Goal: Browse casually

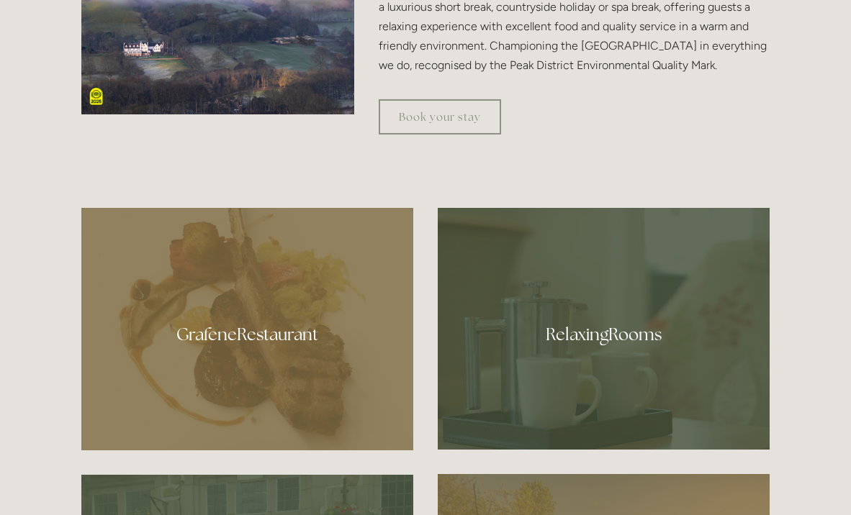
scroll to position [671, 0]
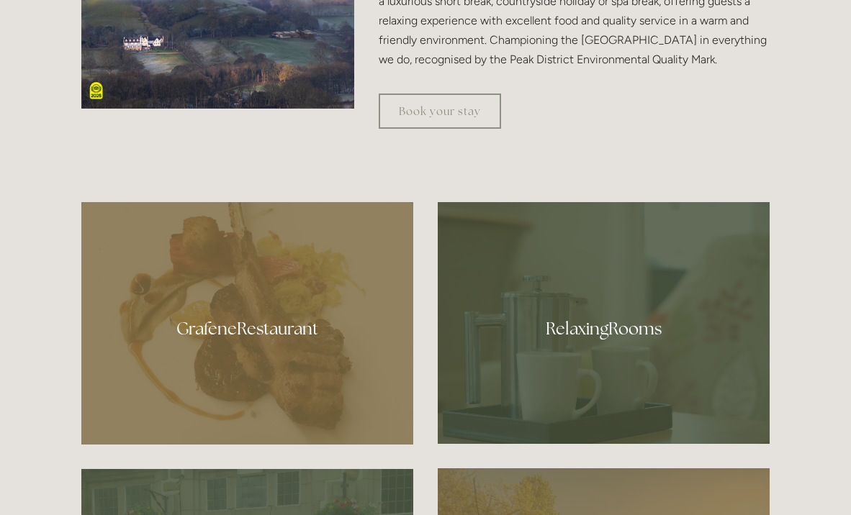
click at [579, 336] on div at bounding box center [604, 323] width 332 height 242
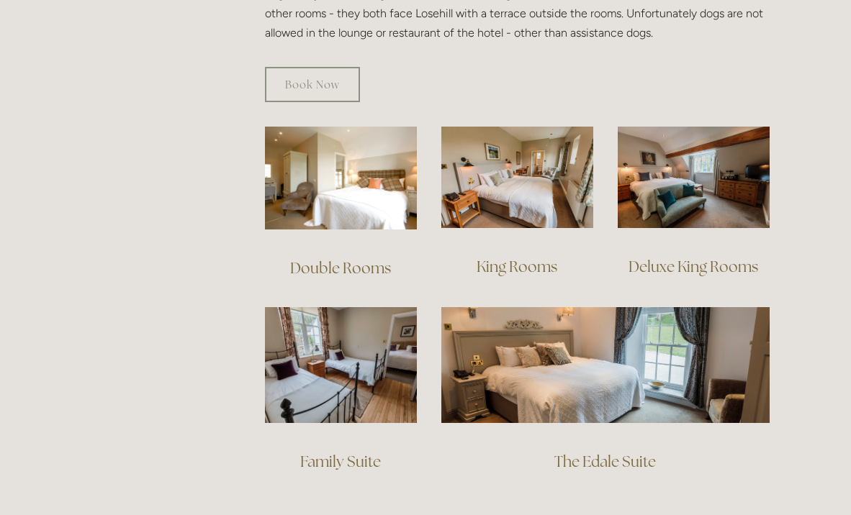
scroll to position [935, 0]
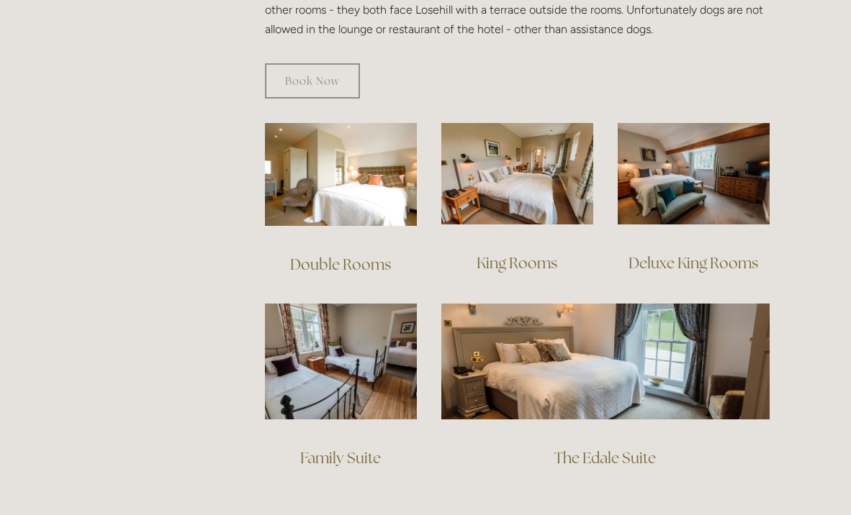
click at [376, 211] on div at bounding box center [341, 174] width 176 height 127
click at [358, 255] on link "Double Rooms" at bounding box center [340, 264] width 101 height 19
click at [368, 448] on link "Family Suite" at bounding box center [340, 457] width 81 height 19
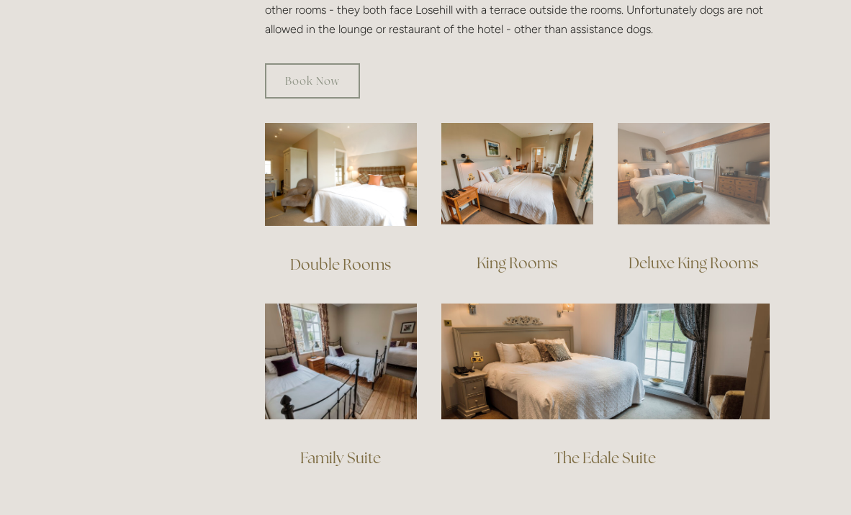
click at [692, 160] on img at bounding box center [693, 173] width 152 height 101
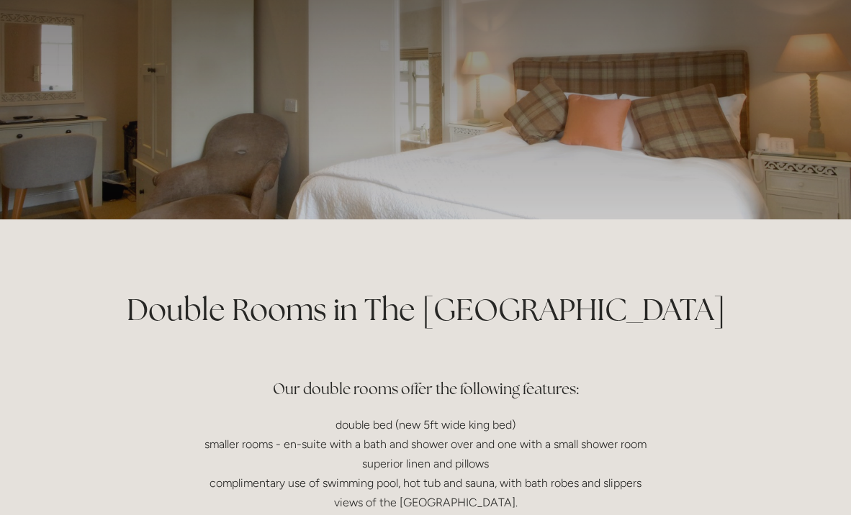
scroll to position [65, 0]
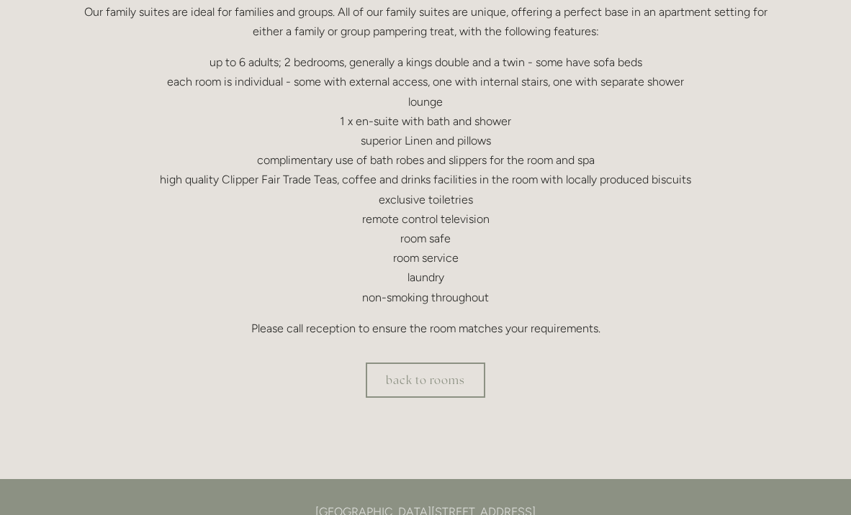
scroll to position [425, 0]
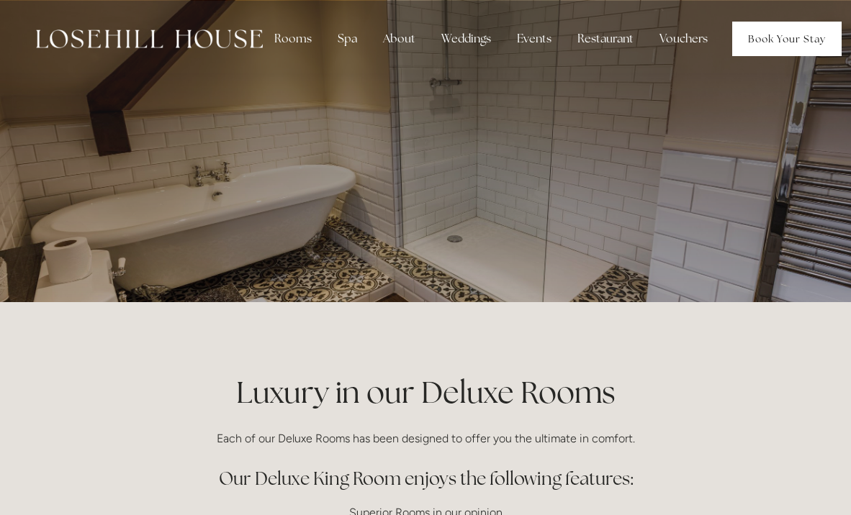
click at [759, 41] on link "Book Your Stay" at bounding box center [786, 39] width 109 height 35
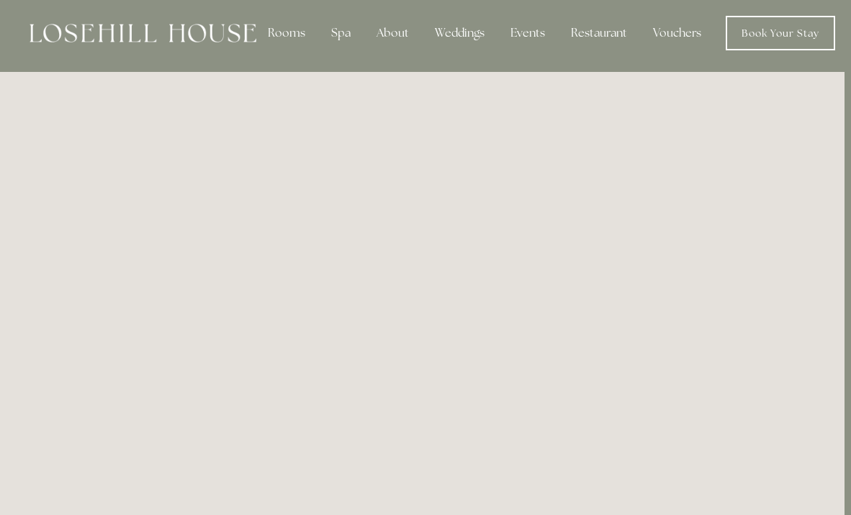
scroll to position [8, 6]
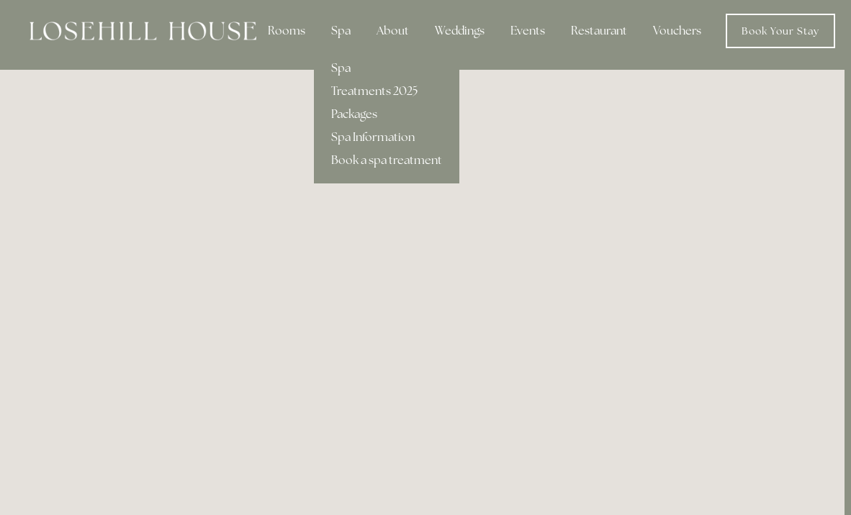
click at [340, 71] on link "Spa" at bounding box center [386, 68] width 145 height 23
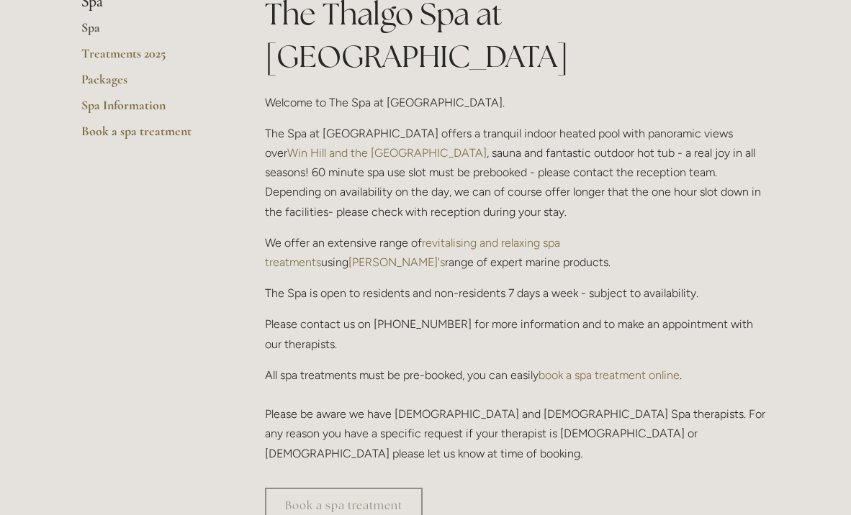
scroll to position [232, 0]
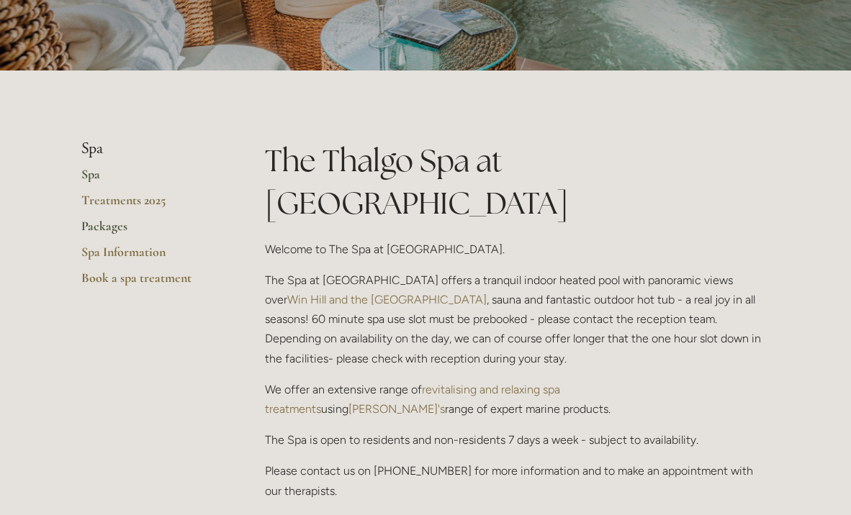
click at [109, 228] on link "Packages" at bounding box center [149, 231] width 137 height 26
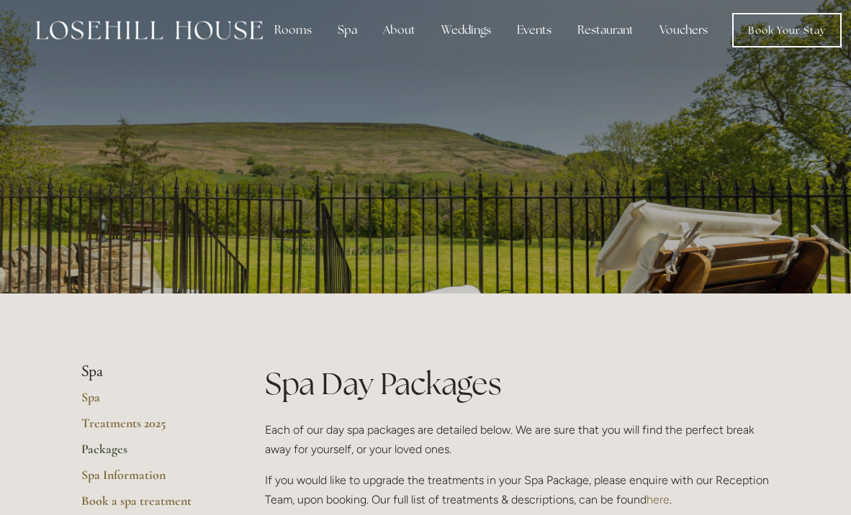
scroll to position [10, 0]
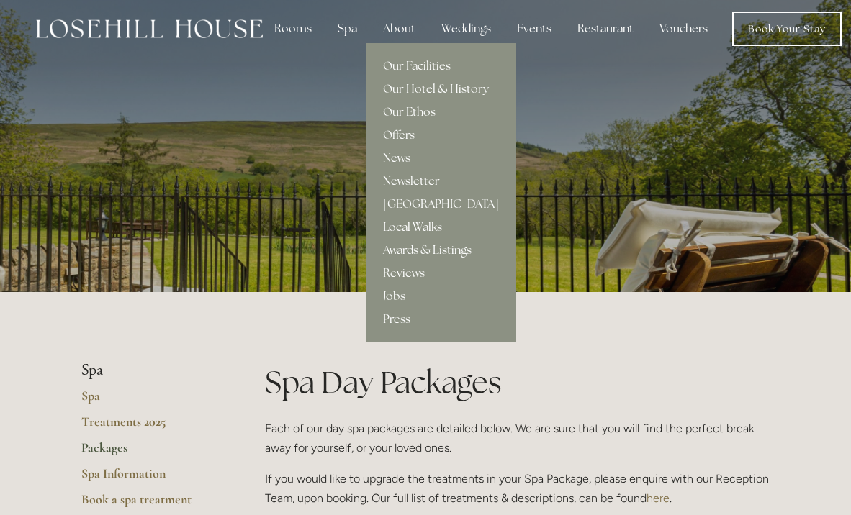
click at [420, 227] on link "Local Walks" at bounding box center [441, 227] width 150 height 23
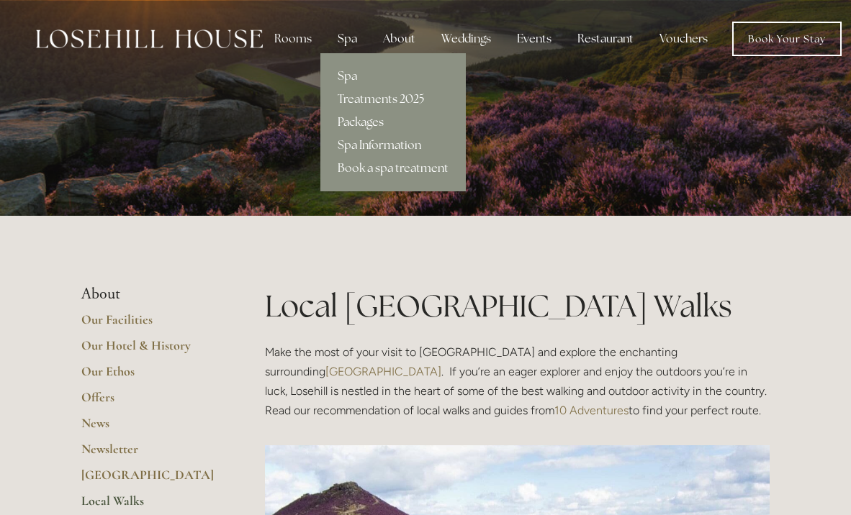
click at [359, 124] on link "Packages" at bounding box center [392, 122] width 145 height 23
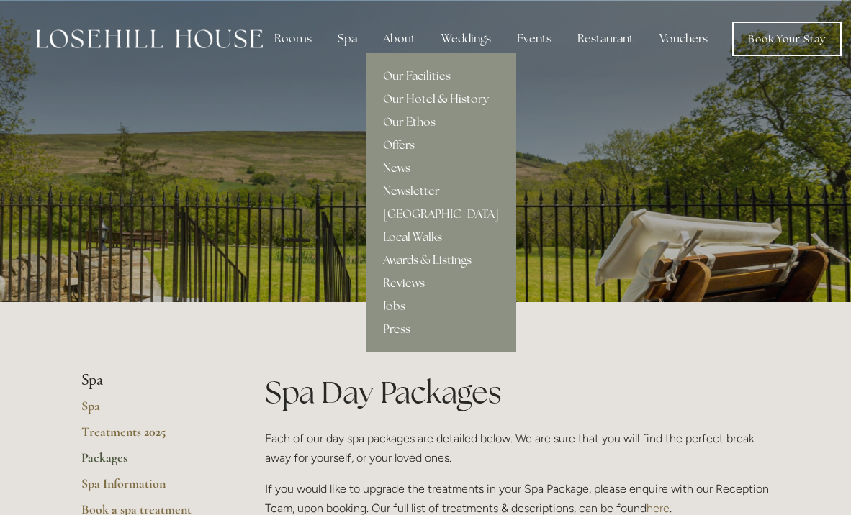
click at [421, 96] on link "Our Hotel & History" at bounding box center [441, 99] width 150 height 23
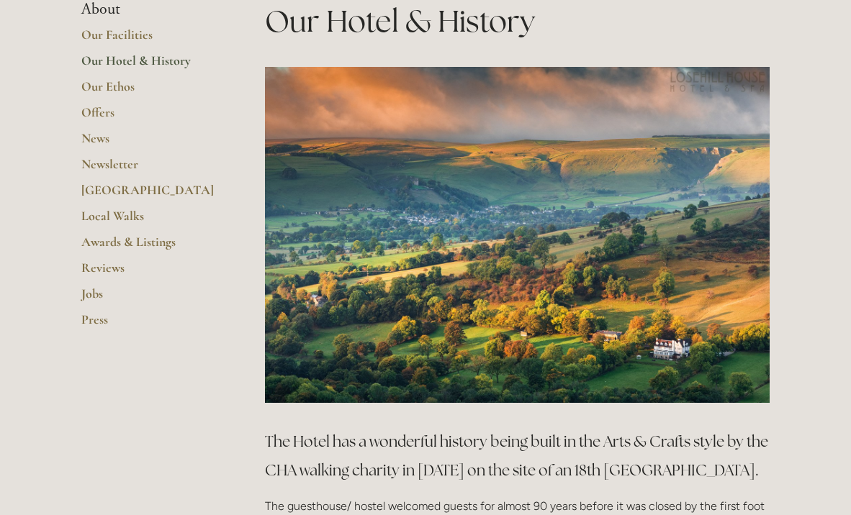
scroll to position [368, 0]
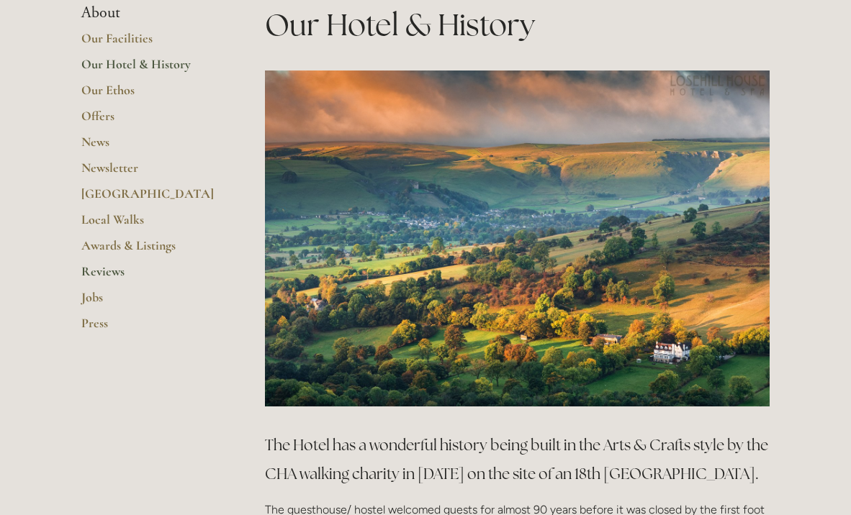
click at [121, 268] on link "Reviews" at bounding box center [149, 276] width 137 height 26
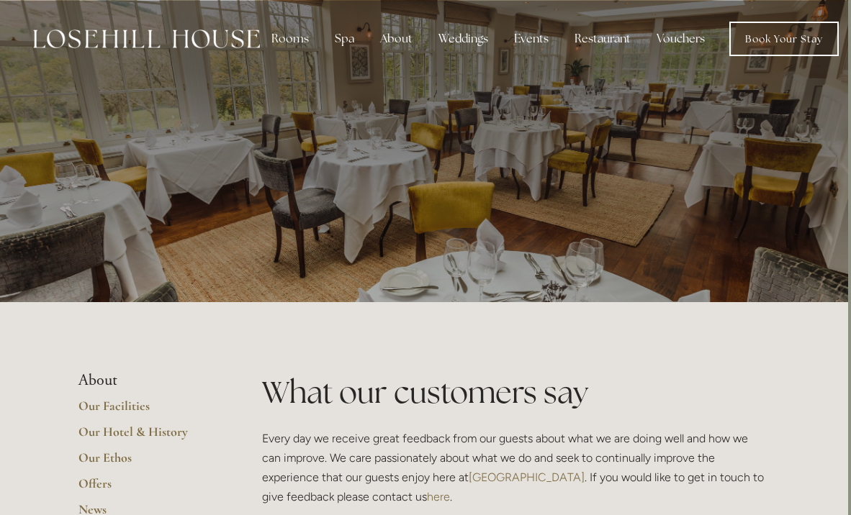
scroll to position [0, 3]
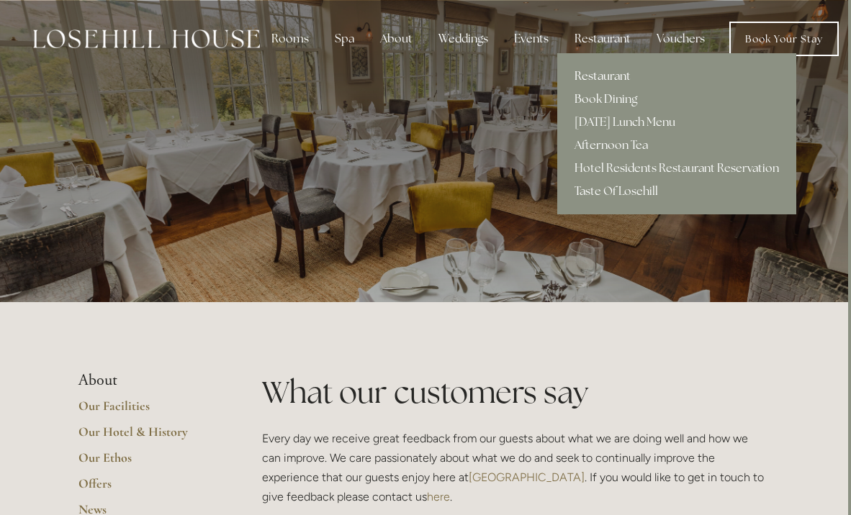
click at [602, 73] on link "Restaurant" at bounding box center [676, 76] width 239 height 23
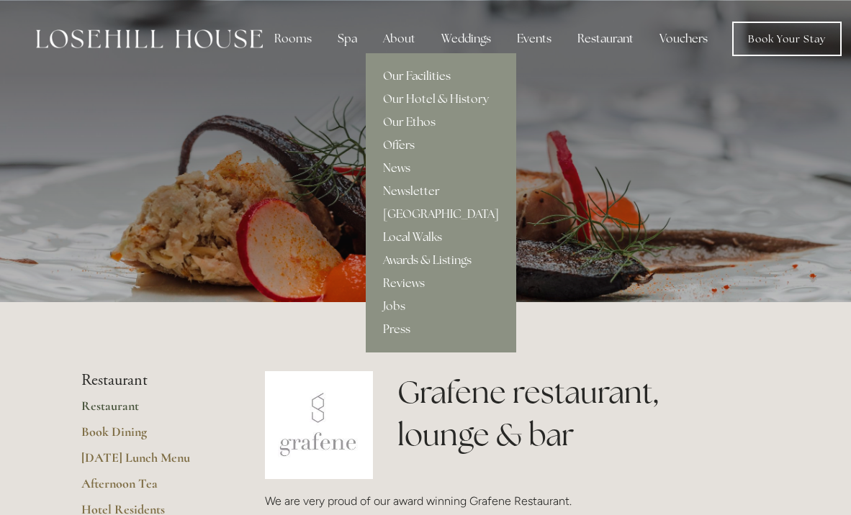
click at [400, 76] on link "Our Facilities" at bounding box center [441, 76] width 150 height 23
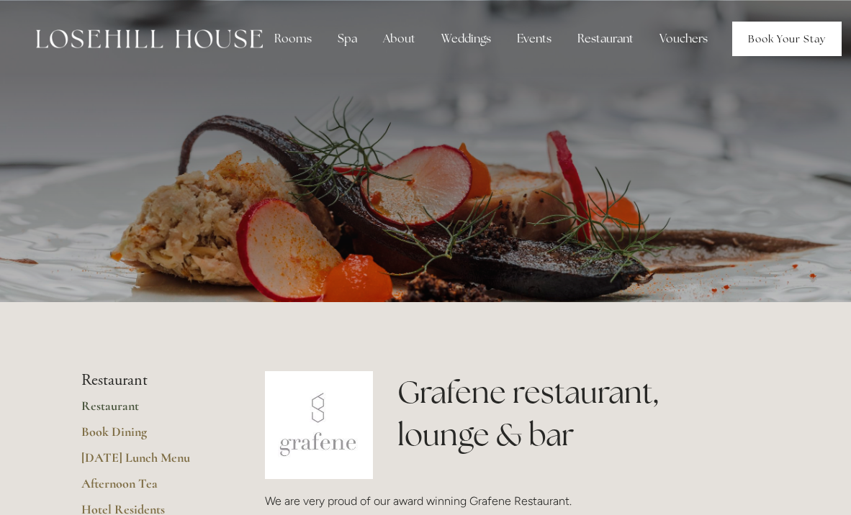
click at [797, 42] on link "Book Your Stay" at bounding box center [786, 39] width 109 height 35
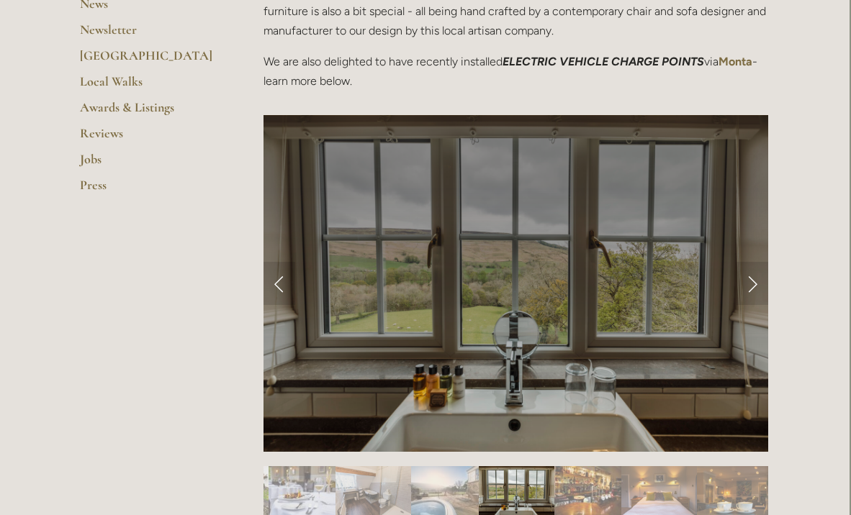
scroll to position [537, 1]
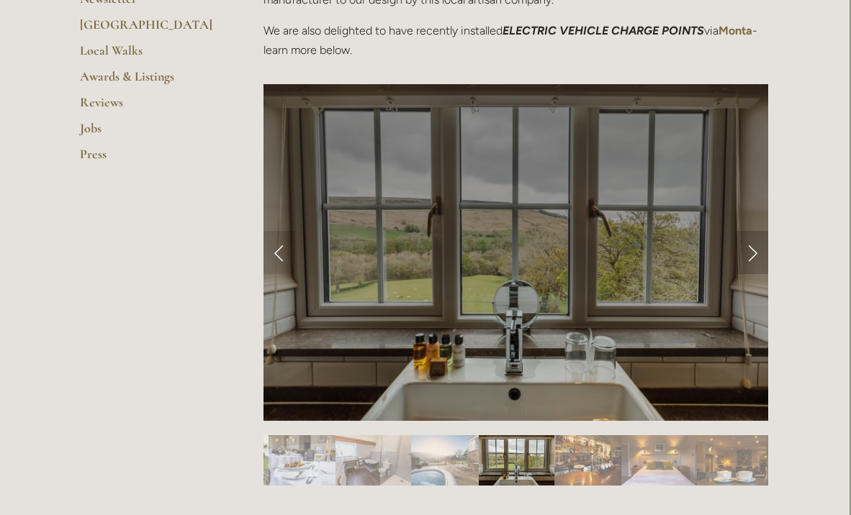
click at [753, 253] on link "Next Slide" at bounding box center [752, 252] width 32 height 43
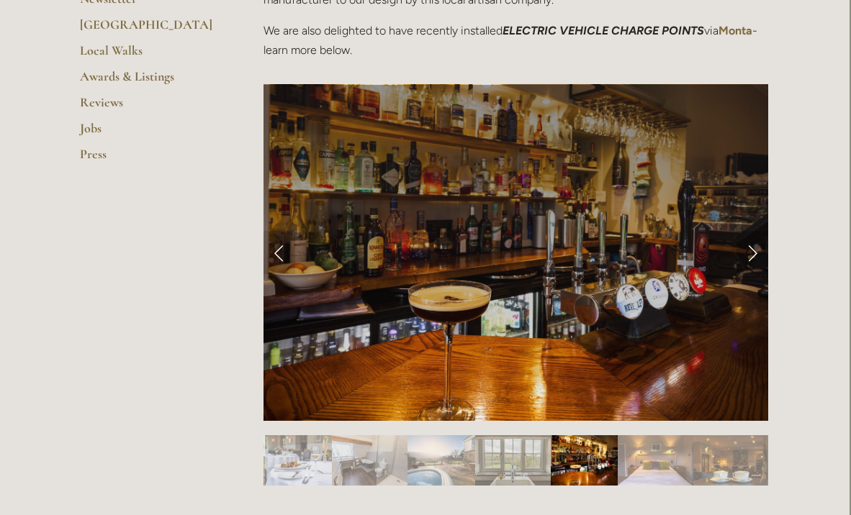
click at [753, 253] on link "Next Slide" at bounding box center [752, 252] width 32 height 43
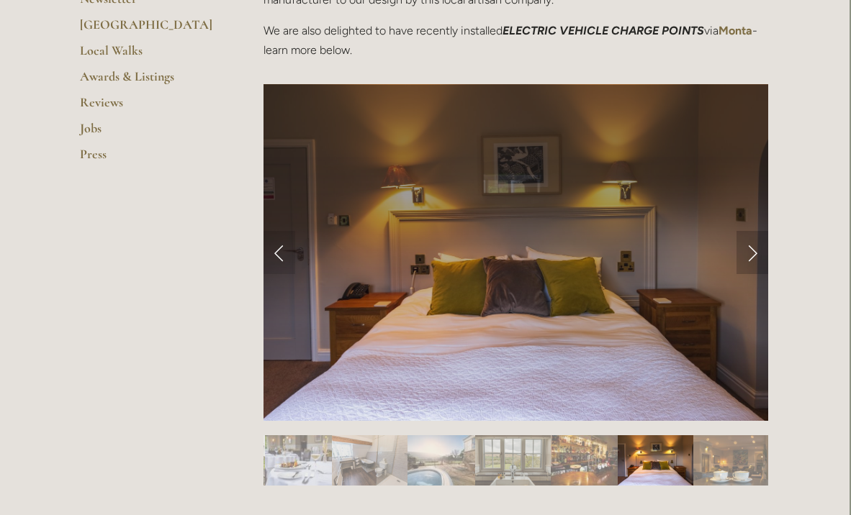
click at [753, 253] on link "Next Slide" at bounding box center [752, 252] width 32 height 43
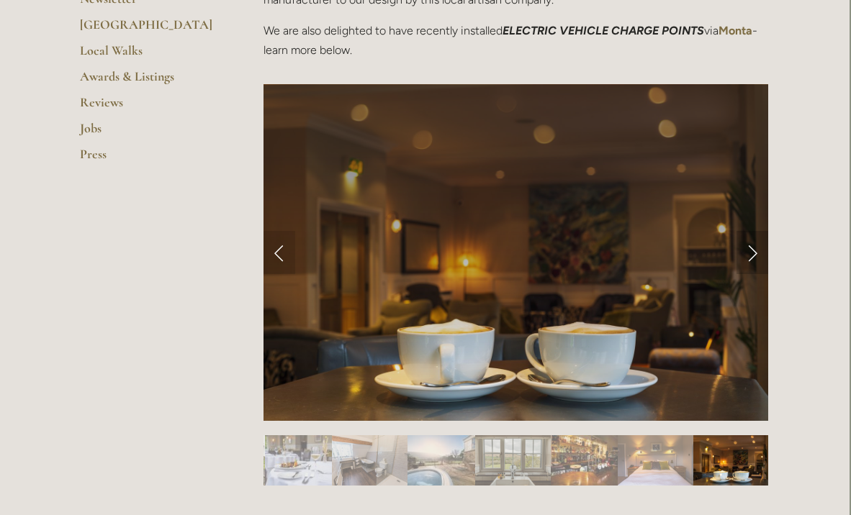
click at [753, 253] on link "Next Slide" at bounding box center [752, 252] width 32 height 43
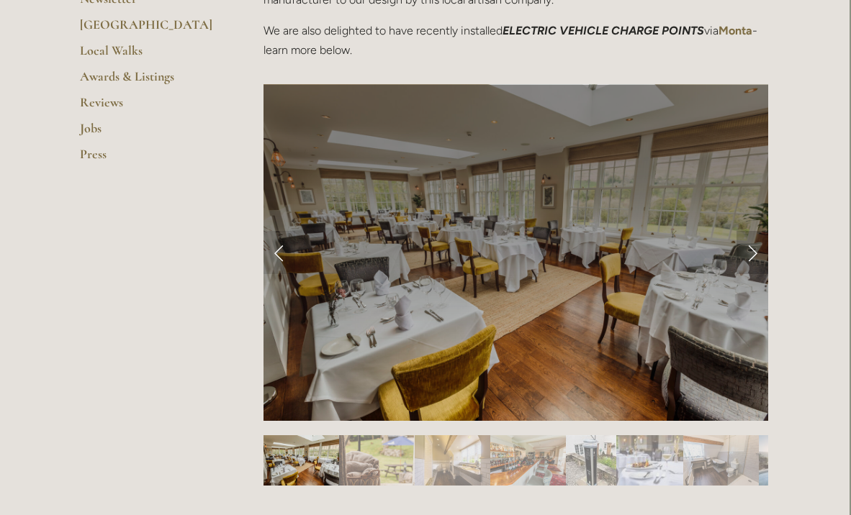
click at [753, 253] on link "Next Slide" at bounding box center [752, 252] width 32 height 43
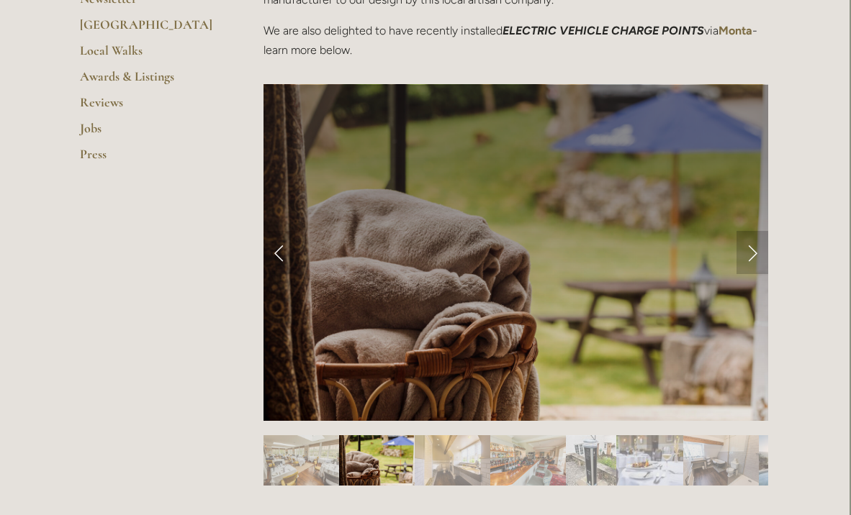
click at [753, 253] on link "Next Slide" at bounding box center [752, 252] width 32 height 43
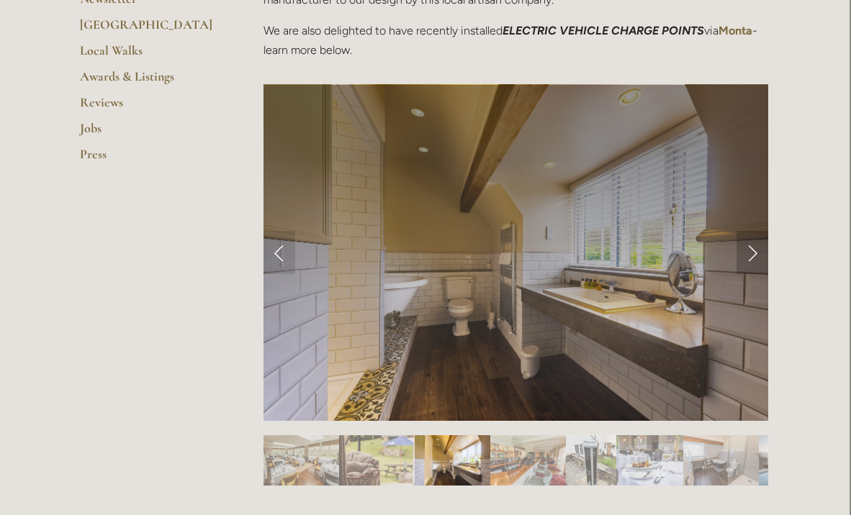
click at [753, 253] on link "Next Slide" at bounding box center [752, 252] width 32 height 43
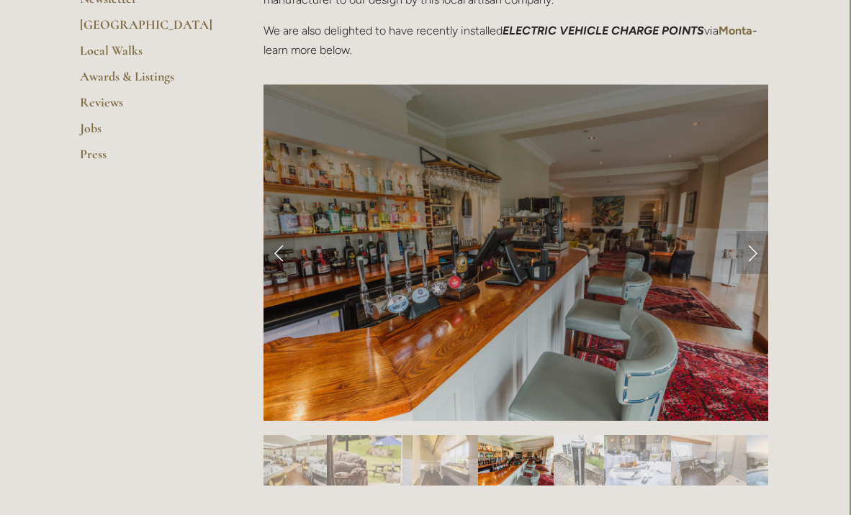
click at [753, 253] on link "Next Slide" at bounding box center [752, 252] width 32 height 43
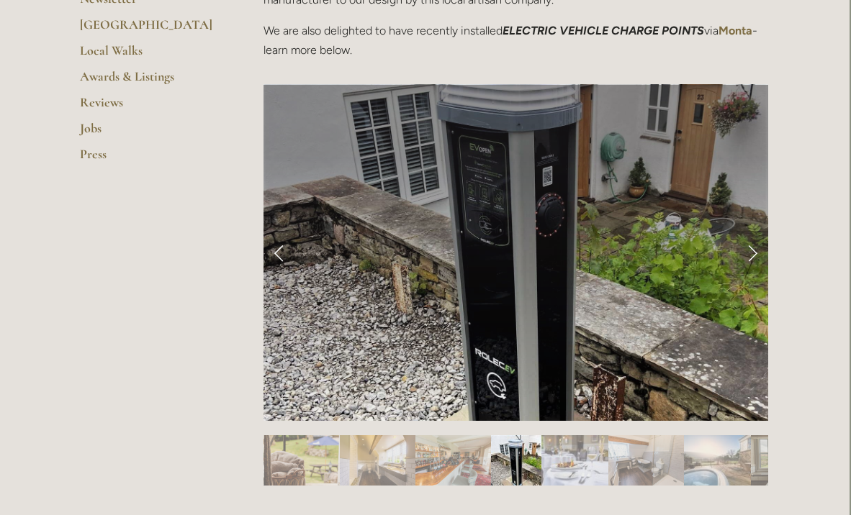
click at [753, 253] on link "Next Slide" at bounding box center [752, 252] width 32 height 43
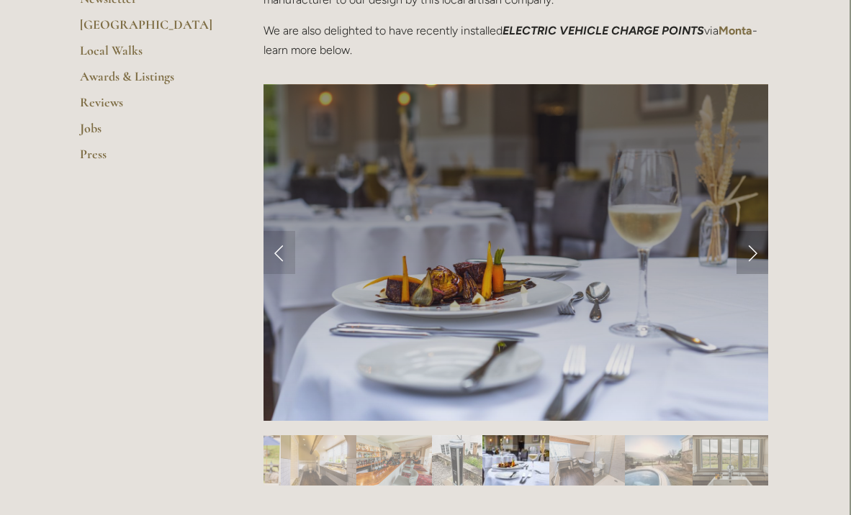
click at [753, 253] on link "Next Slide" at bounding box center [752, 252] width 32 height 43
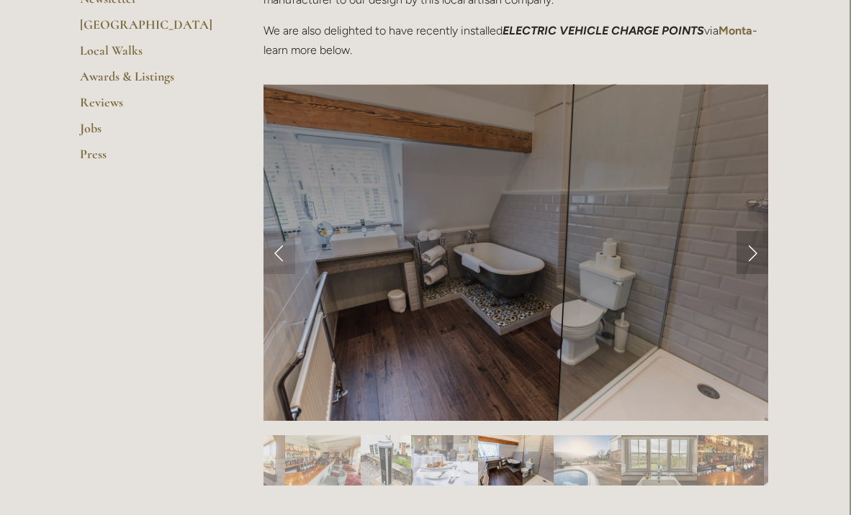
click at [753, 253] on link "Next Slide" at bounding box center [752, 252] width 32 height 43
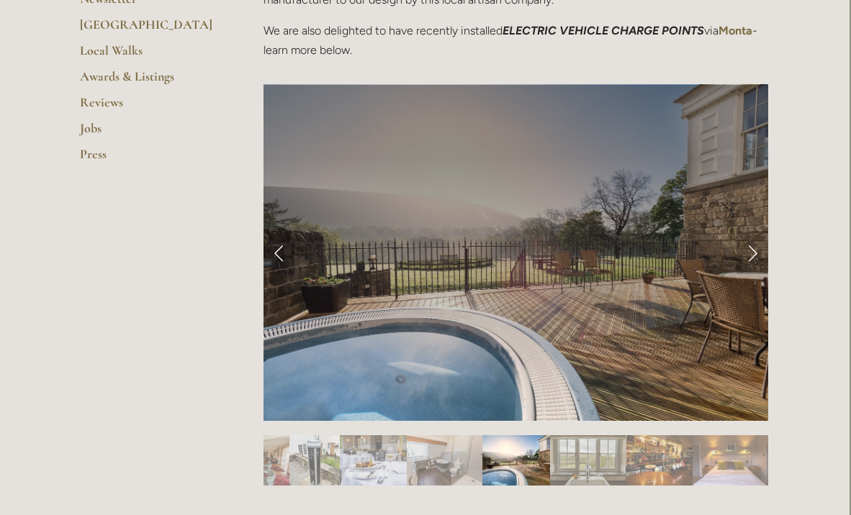
click at [753, 253] on link "Next Slide" at bounding box center [752, 252] width 32 height 43
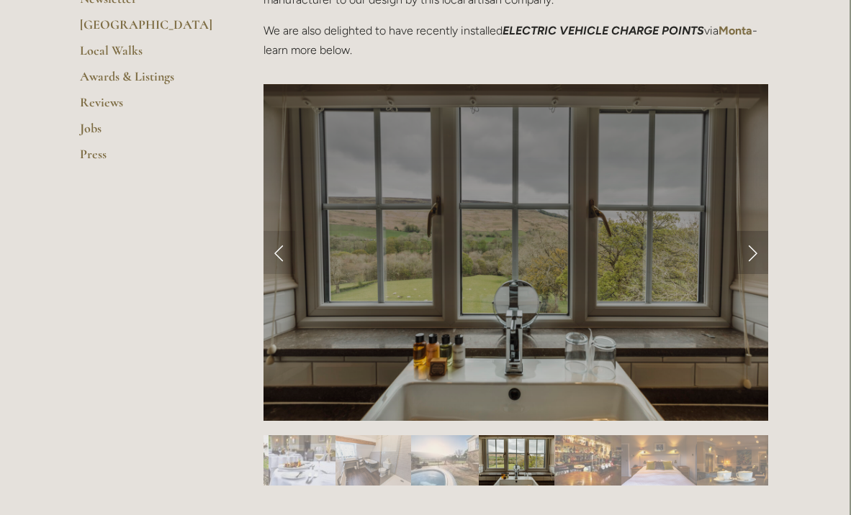
click at [753, 253] on link "Next Slide" at bounding box center [752, 252] width 32 height 43
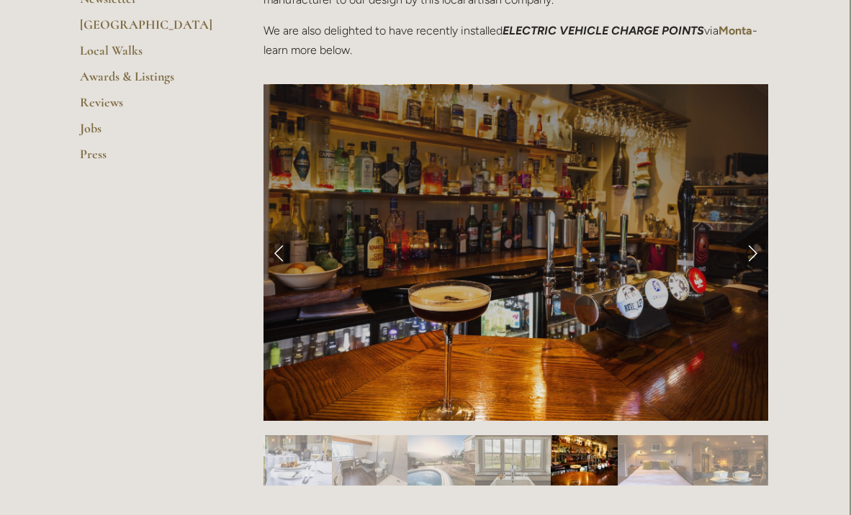
click at [753, 253] on link "Next Slide" at bounding box center [752, 252] width 32 height 43
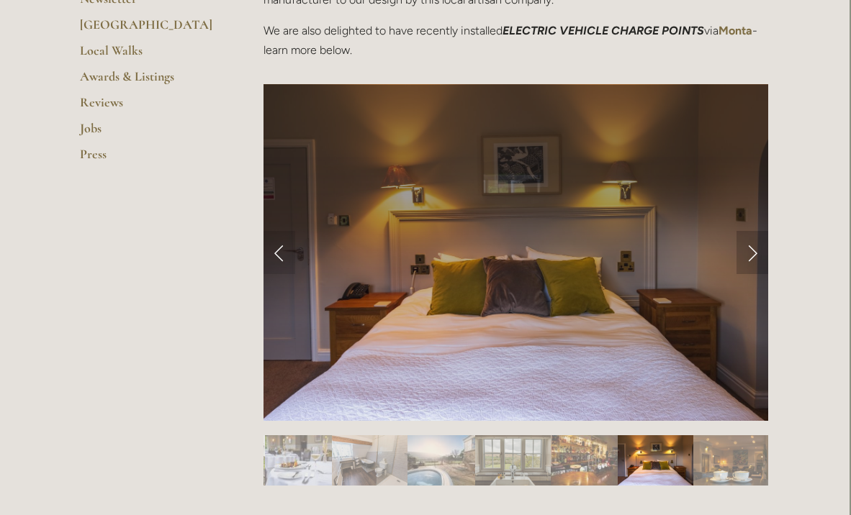
click at [753, 253] on link "Next Slide" at bounding box center [752, 252] width 32 height 43
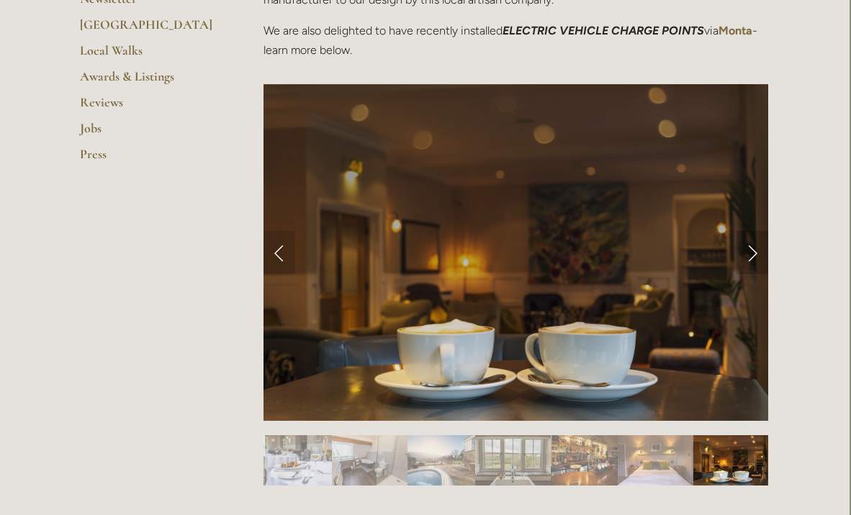
click at [753, 253] on link "Next Slide" at bounding box center [752, 252] width 32 height 43
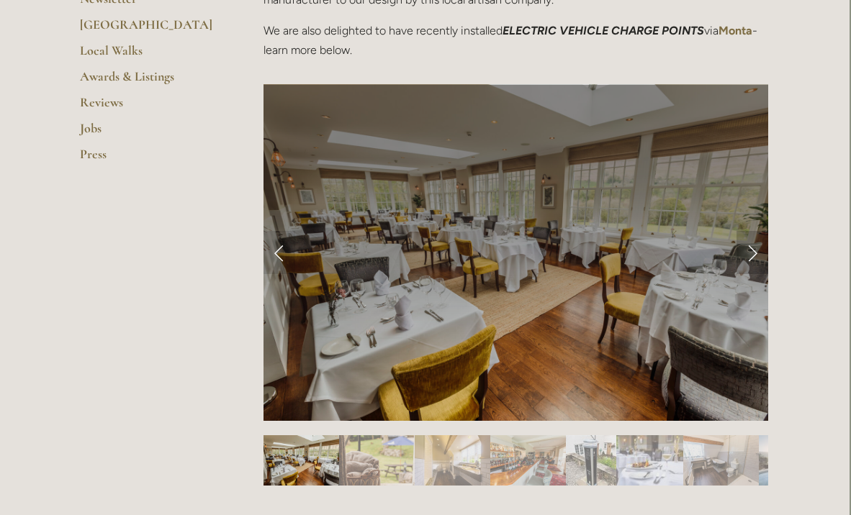
click at [753, 253] on link "Next Slide" at bounding box center [752, 252] width 32 height 43
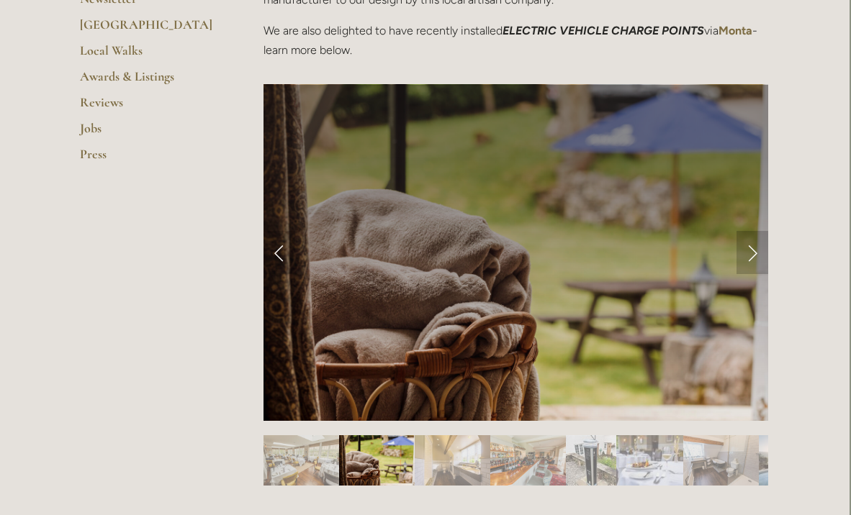
click at [753, 253] on link "Next Slide" at bounding box center [752, 252] width 32 height 43
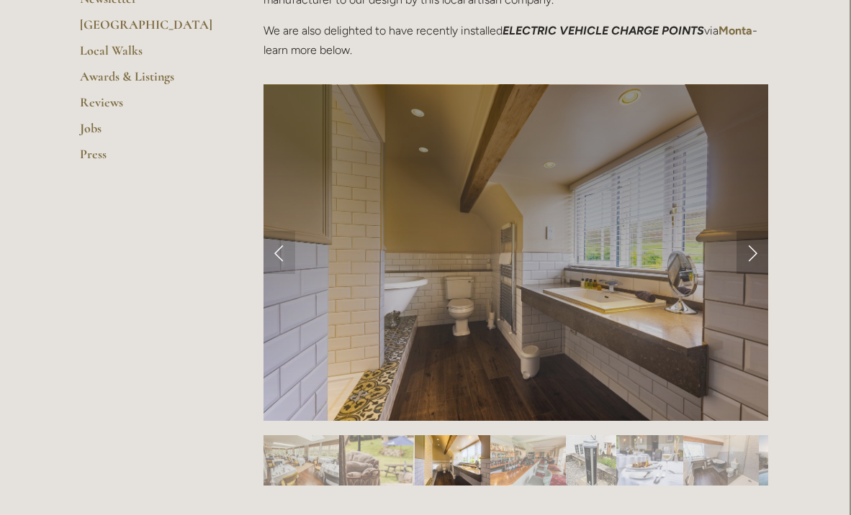
click at [753, 253] on link "Next Slide" at bounding box center [752, 252] width 32 height 43
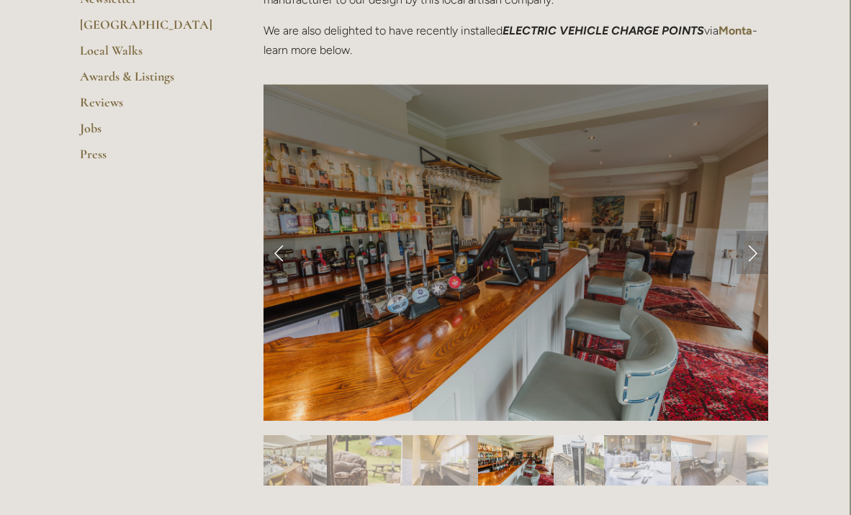
click at [753, 253] on link "Next Slide" at bounding box center [752, 252] width 32 height 43
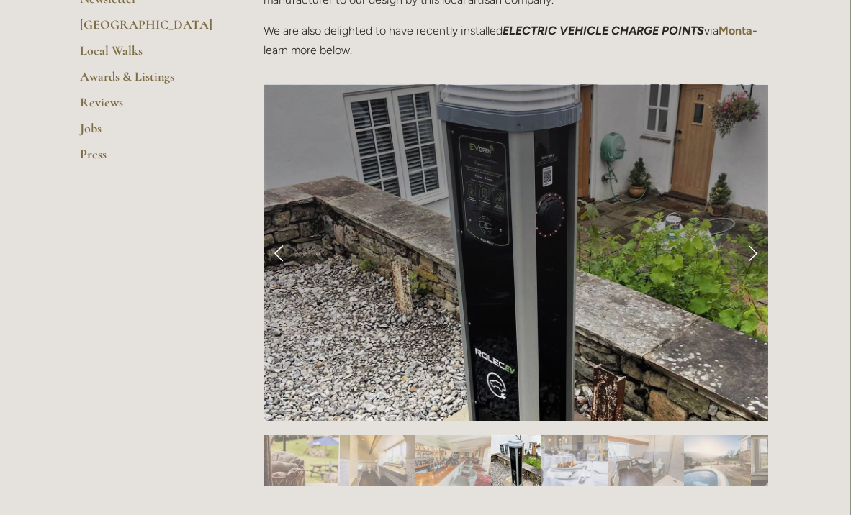
click at [753, 253] on link "Next Slide" at bounding box center [752, 252] width 32 height 43
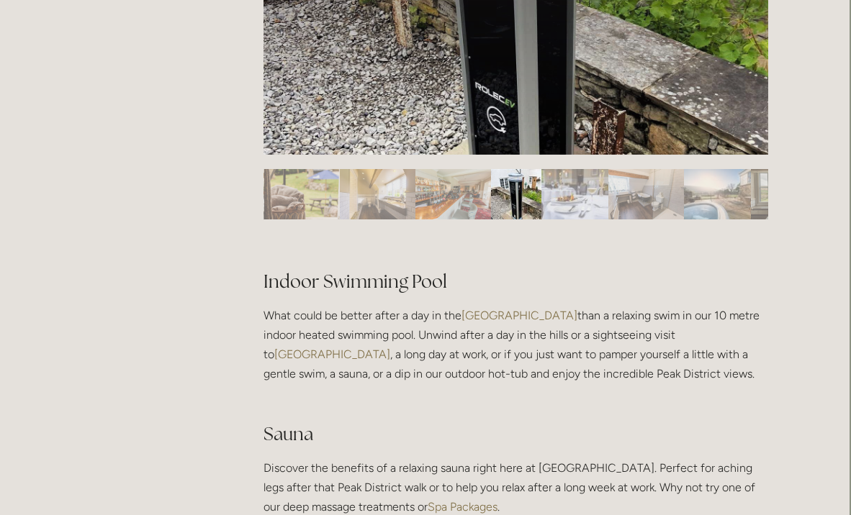
scroll to position [803, 0]
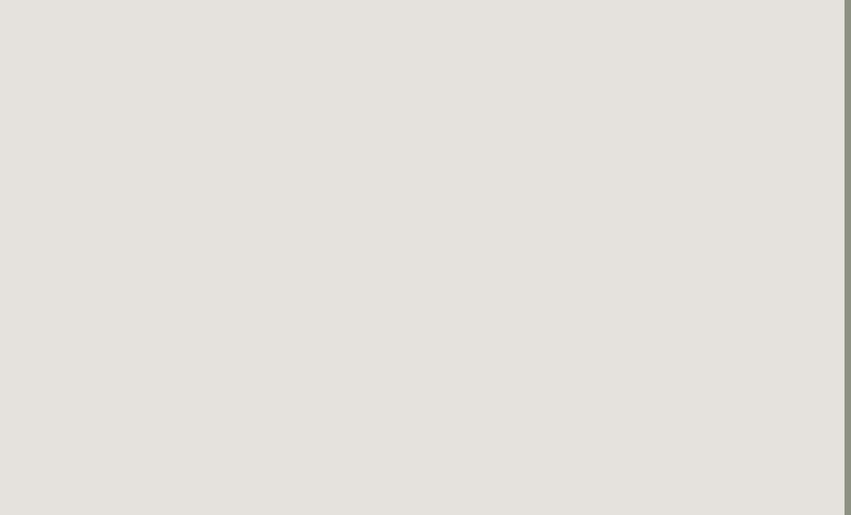
scroll to position [530, 6]
